Goal: Navigation & Orientation: Find specific page/section

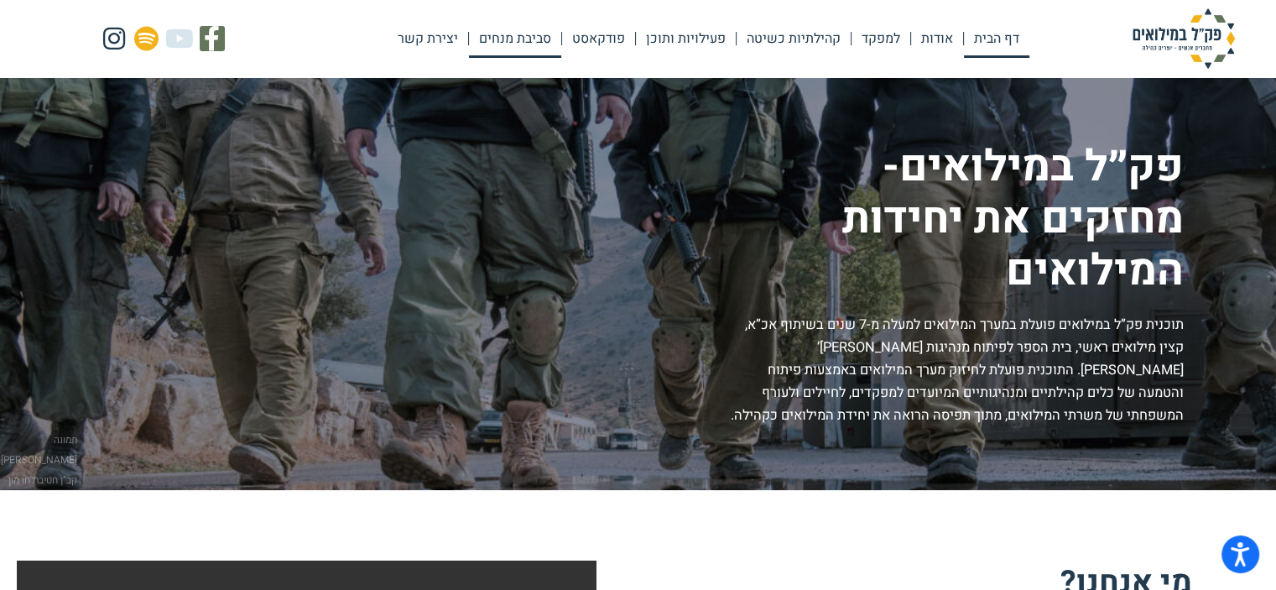
click at [512, 39] on link "סביבת מנחים" at bounding box center [515, 38] width 92 height 39
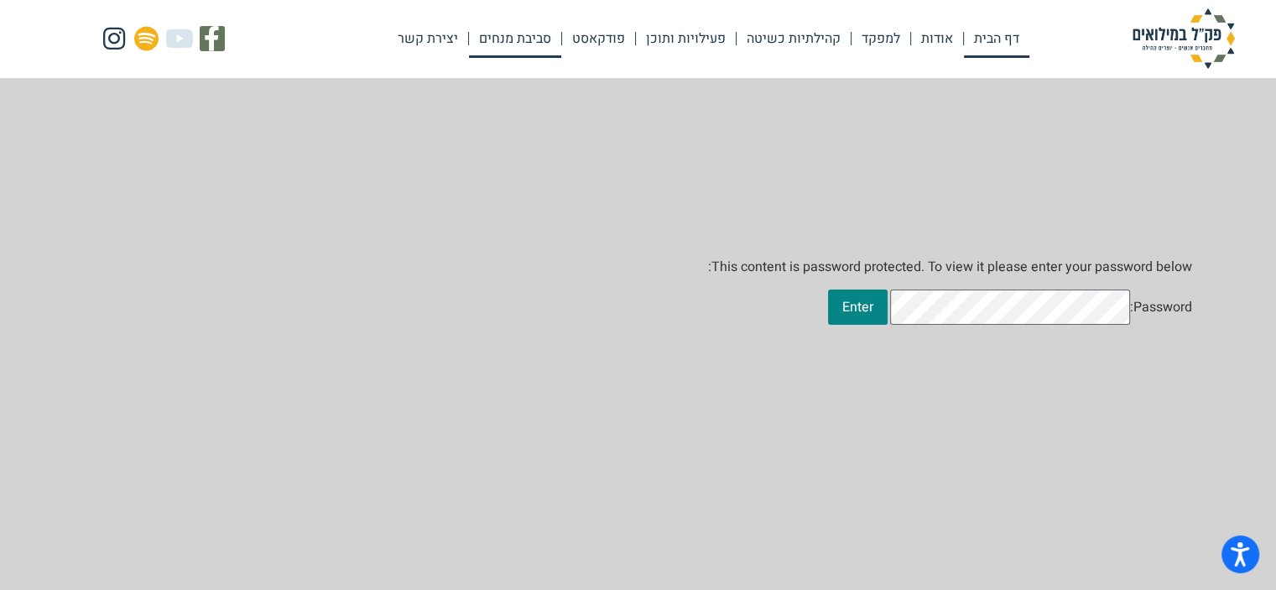
click at [988, 37] on link "דף הבית" at bounding box center [996, 38] width 65 height 39
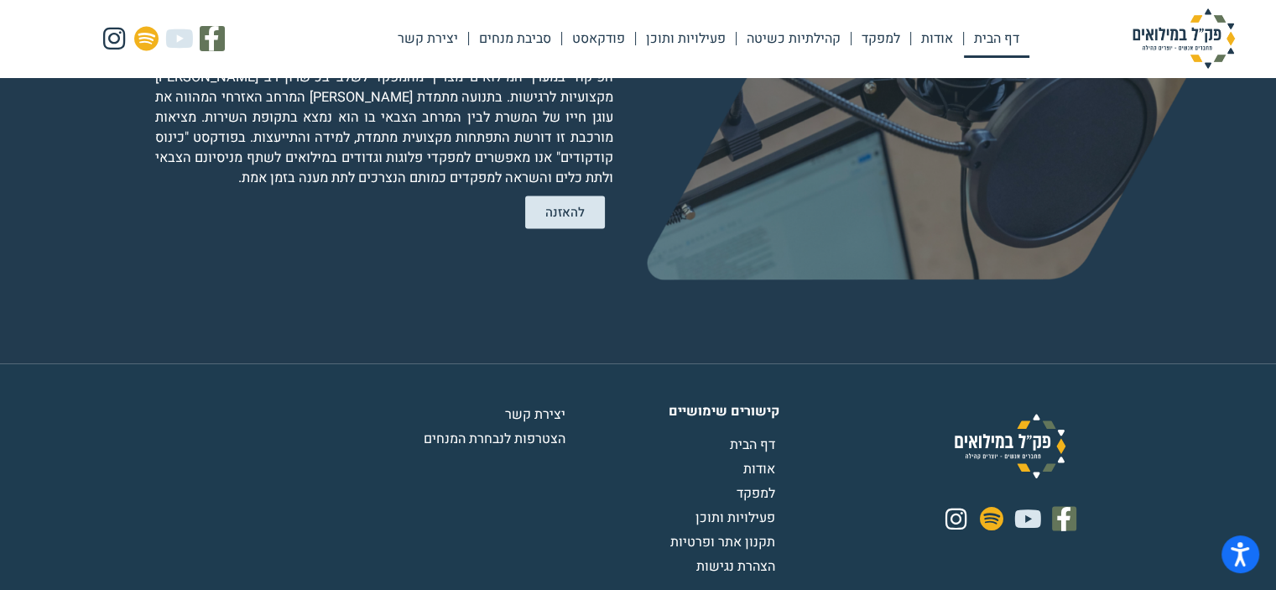
scroll to position [3386, 0]
